Goal: Understand process/instructions: Learn how to perform a task or action

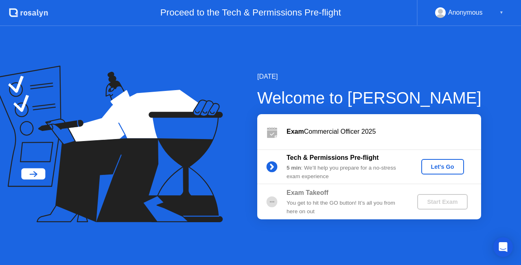
click at [423, 167] on button "Let's Go" at bounding box center [442, 166] width 43 height 15
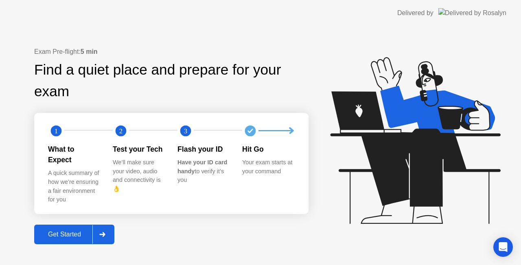
click at [92, 236] on button "Get Started" at bounding box center [74, 234] width 80 height 20
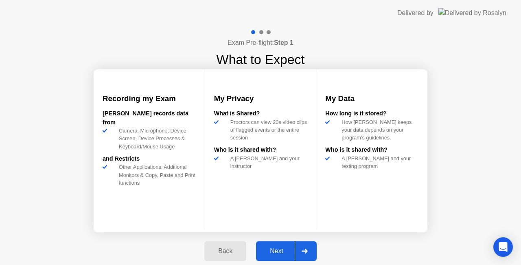
click at [280, 249] on div "Next" at bounding box center [276, 250] width 36 height 7
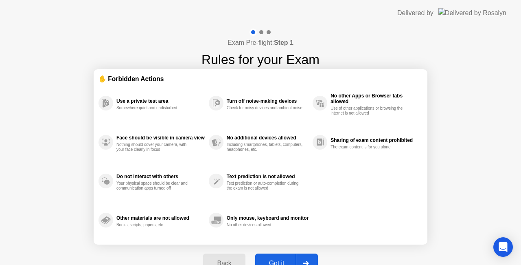
click at [284, 258] on button "Got it" at bounding box center [286, 263] width 63 height 20
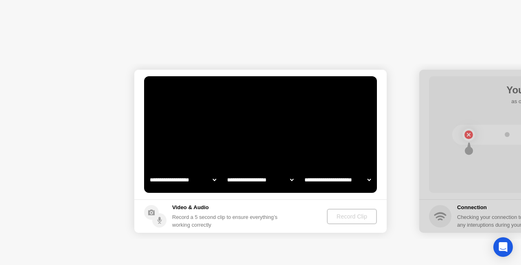
select select "**********"
select select "*******"
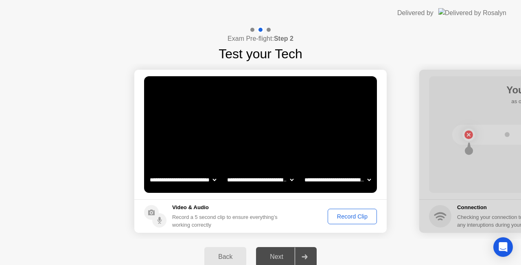
click at [344, 214] on div "Record Clip" at bounding box center [352, 216] width 44 height 7
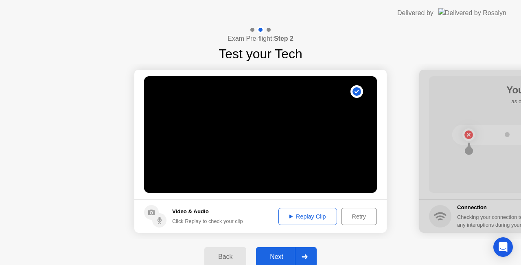
click at [283, 261] on button "Next" at bounding box center [286, 257] width 61 height 20
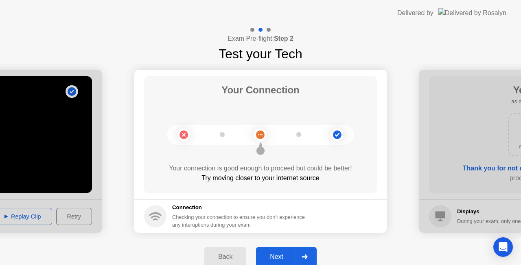
click at [282, 253] on div "Next" at bounding box center [276, 256] width 36 height 7
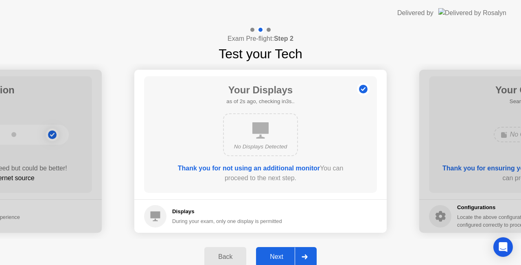
click at [282, 253] on div "Next" at bounding box center [276, 256] width 36 height 7
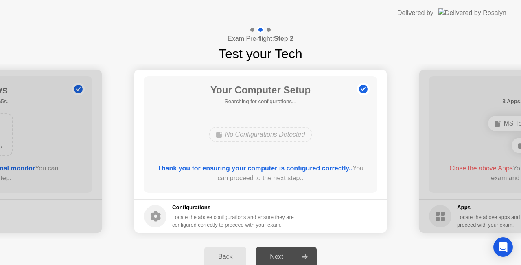
click at [236, 169] on b "Thank you for ensuring your computer is configured correctly.." at bounding box center [255, 167] width 195 height 7
